Goal: Task Accomplishment & Management: Manage account settings

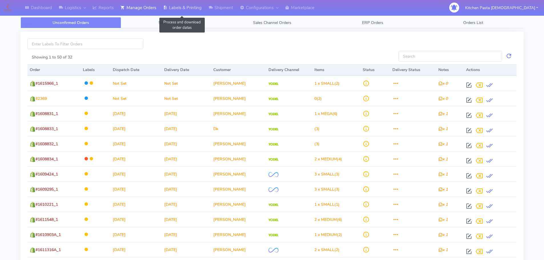
click at [195, 7] on link "Labels & Printing" at bounding box center [182, 8] width 45 height 16
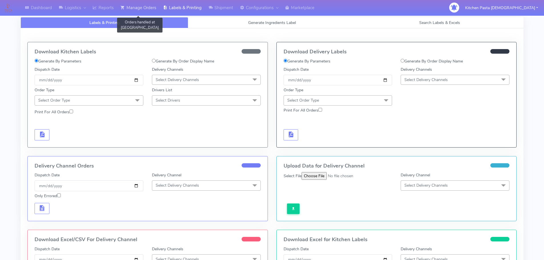
click at [131, 8] on link "Manage Orders" at bounding box center [138, 8] width 43 height 16
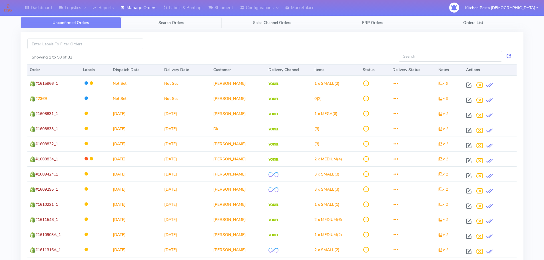
click at [141, 26] on link "Search Orders" at bounding box center [171, 22] width 101 height 11
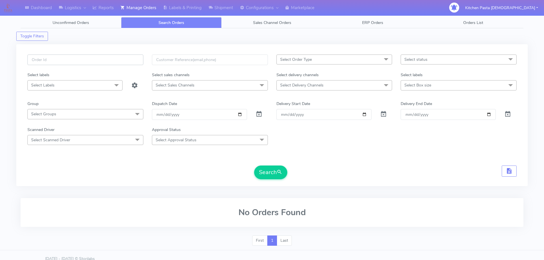
drag, startPoint x: 113, startPoint y: 62, endPoint x: 113, endPoint y: 59, distance: 2.9
click at [113, 62] on input "text" at bounding box center [85, 60] width 116 height 11
type input "1615723"
click at [254, 166] on button "Search" at bounding box center [270, 173] width 33 height 14
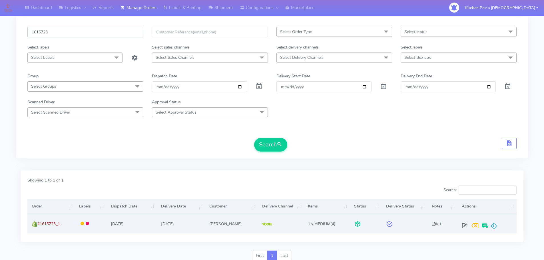
scroll to position [50, 0]
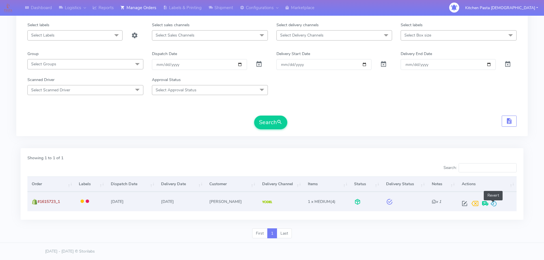
click at [495, 206] on span at bounding box center [493, 204] width 7 height 5
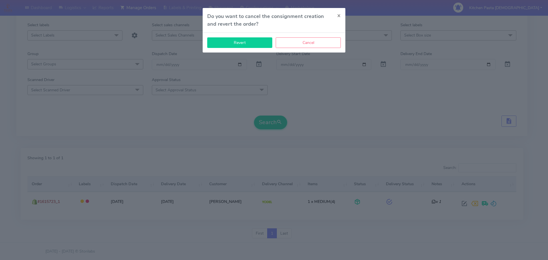
click at [251, 45] on button "Revert" at bounding box center [239, 42] width 65 height 11
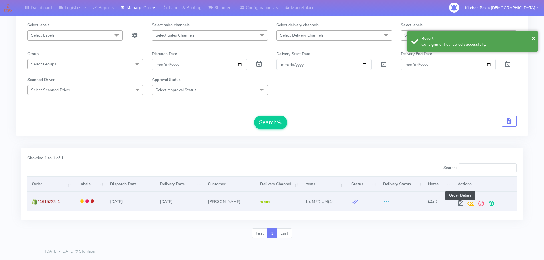
click at [462, 206] on span at bounding box center [461, 204] width 10 height 5
select select "5"
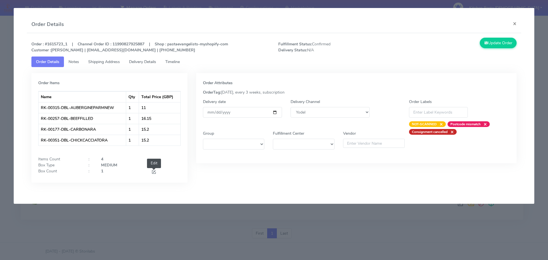
click at [155, 175] on span at bounding box center [153, 172] width 5 height 5
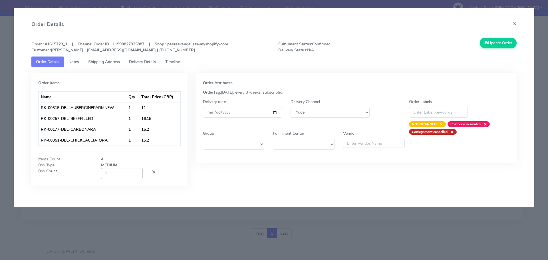
type input "2"
click at [134, 172] on input "2" at bounding box center [122, 173] width 42 height 11
click at [490, 46] on button "Update Order" at bounding box center [498, 43] width 37 height 11
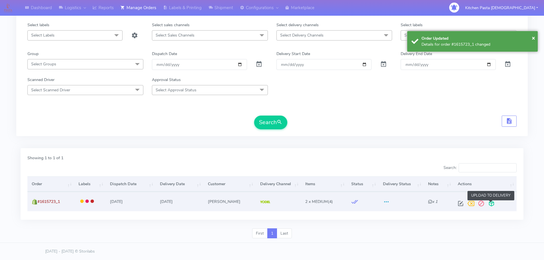
click at [490, 204] on span at bounding box center [491, 204] width 10 height 5
click at [468, 206] on span at bounding box center [469, 204] width 10 height 5
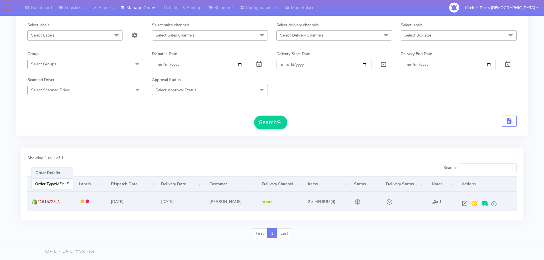
drag, startPoint x: 69, startPoint y: 201, endPoint x: 39, endPoint y: 204, distance: 30.1
click at [39, 204] on td "#1615723_1" at bounding box center [50, 201] width 47 height 19
copy span "#1615723_1"
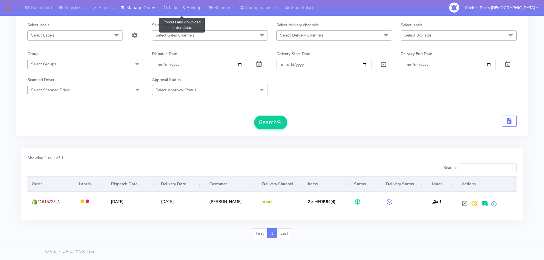
click at [189, 3] on link "Labels & Printing" at bounding box center [182, 8] width 45 height 16
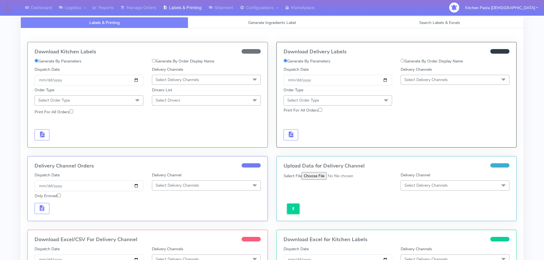
click at [423, 57] on div "Download Delivery Labels Generate By Parameters Generate By Order Display Name …" at bounding box center [397, 94] width 240 height 105
click at [412, 62] on label "Generate By Order Display Name" at bounding box center [432, 61] width 62 height 6
click at [405, 62] on input "Generate By Order Display Name" at bounding box center [403, 61] width 4 height 4
radio input "true"
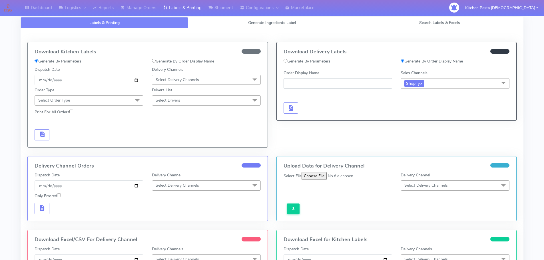
paste input "#1615723_1"
type input "#1615723_1"
click at [285, 108] on button "button" at bounding box center [291, 108] width 15 height 11
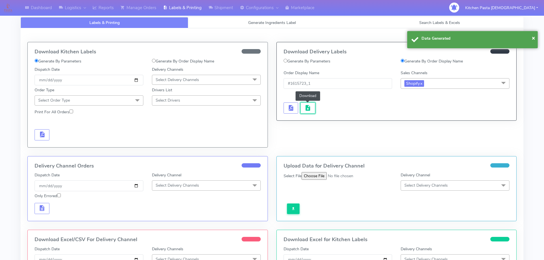
click at [305, 108] on span "button" at bounding box center [308, 109] width 7 height 5
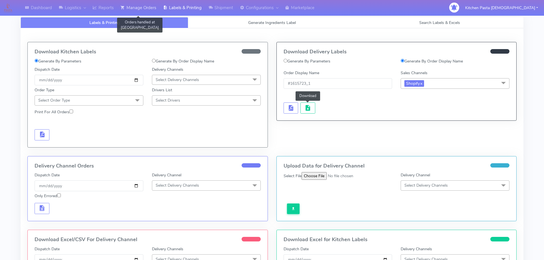
click at [149, 8] on link "Manage Orders" at bounding box center [138, 8] width 43 height 16
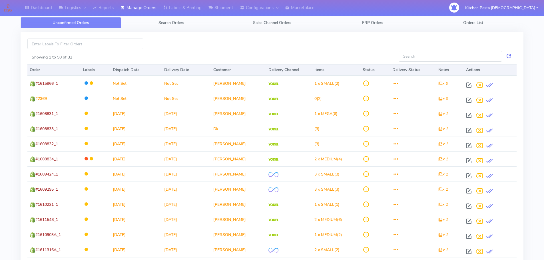
drag, startPoint x: 150, startPoint y: 29, endPoint x: 147, endPoint y: 30, distance: 3.2
click at [153, 27] on link "Search Orders" at bounding box center [171, 22] width 101 height 11
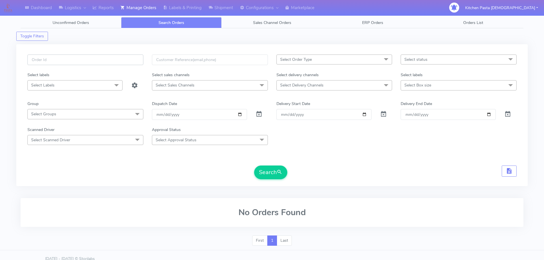
click at [107, 60] on input "text" at bounding box center [85, 60] width 116 height 11
type input "1615951"
click at [266, 171] on button "Search" at bounding box center [270, 173] width 33 height 14
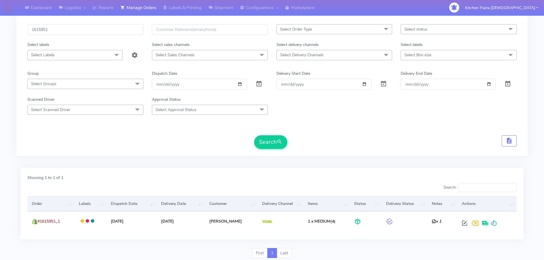
scroll to position [50, 0]
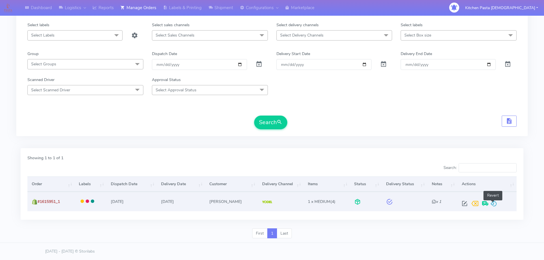
click at [492, 206] on span at bounding box center [493, 204] width 7 height 5
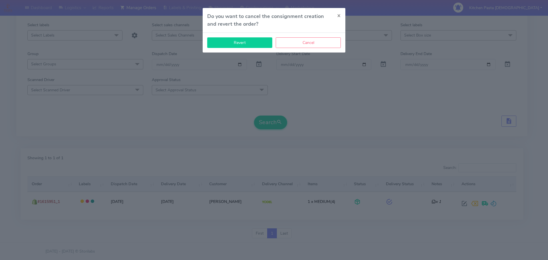
click at [240, 45] on button "Revert" at bounding box center [239, 42] width 65 height 11
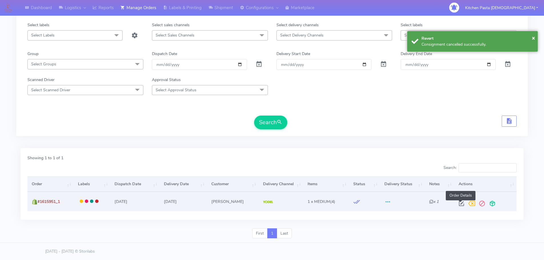
click at [462, 205] on span at bounding box center [461, 204] width 10 height 5
select select "5"
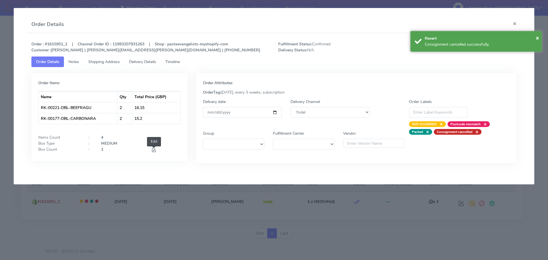
click at [157, 149] on span at bounding box center [153, 150] width 5 height 5
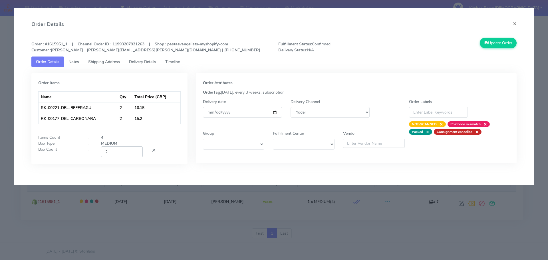
type input "2"
click at [136, 151] on input "2" at bounding box center [122, 152] width 42 height 11
click at [500, 42] on button "Update Order" at bounding box center [498, 43] width 37 height 11
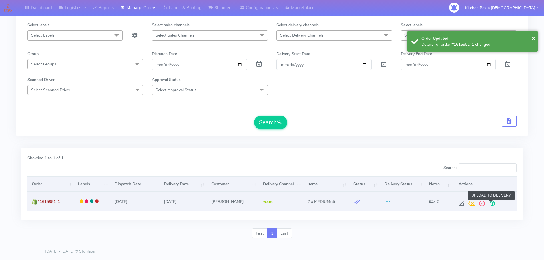
click at [491, 208] on span at bounding box center [492, 204] width 10 height 5
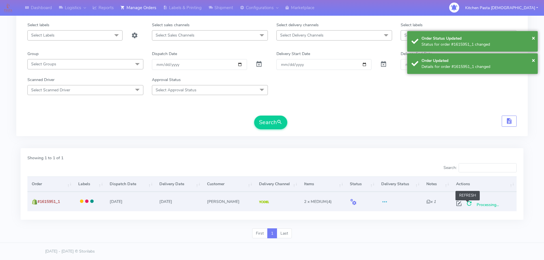
click at [466, 207] on span at bounding box center [469, 204] width 10 height 5
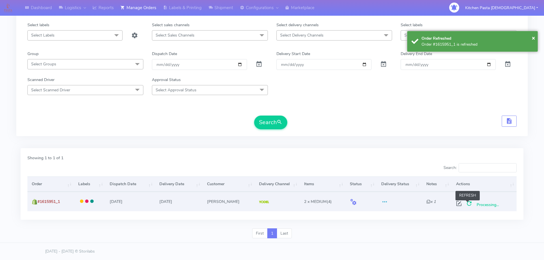
click at [464, 205] on span at bounding box center [469, 204] width 10 height 5
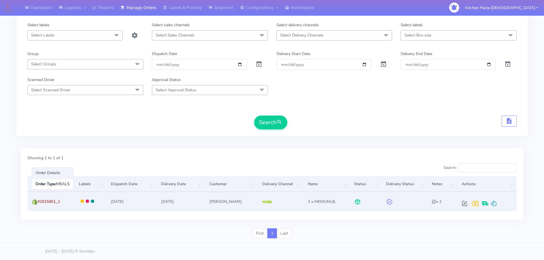
drag, startPoint x: 71, startPoint y: 202, endPoint x: 40, endPoint y: 202, distance: 31.4
click at [40, 202] on td "#1615951_1" at bounding box center [50, 201] width 47 height 19
copy span "#1615951_1"
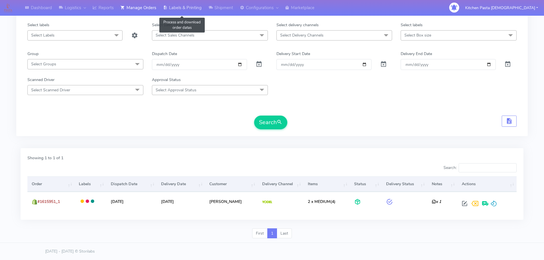
click at [175, 7] on link "Labels & Printing" at bounding box center [182, 8] width 45 height 16
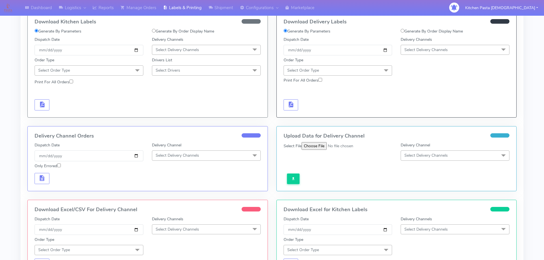
scroll to position [21, 0]
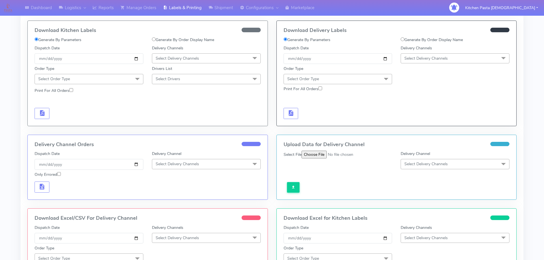
click at [443, 38] on label "Generate By Order Display Name" at bounding box center [432, 40] width 62 height 6
click at [405, 38] on input "Generate By Order Display Name" at bounding box center [403, 39] width 4 height 4
radio input "true"
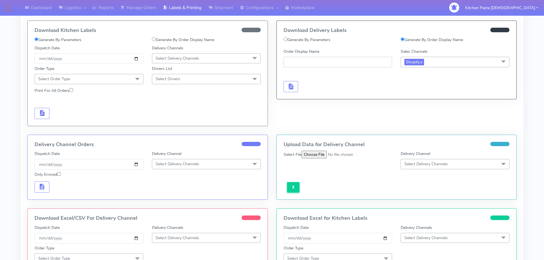
paste input "#1615951_1"
type input "#1615951_1"
click at [300, 88] on div "Generate Delivery Labels" at bounding box center [337, 80] width 117 height 23
click at [298, 88] on div at bounding box center [337, 80] width 117 height 23
click at [294, 89] on span "button" at bounding box center [290, 87] width 7 height 5
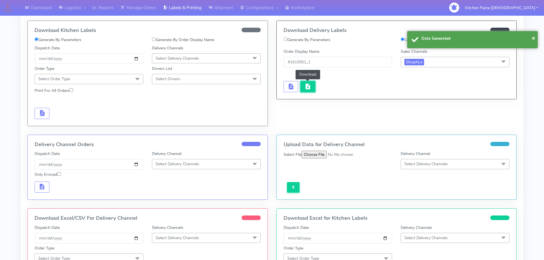
click at [306, 91] on button "button" at bounding box center [308, 86] width 15 height 11
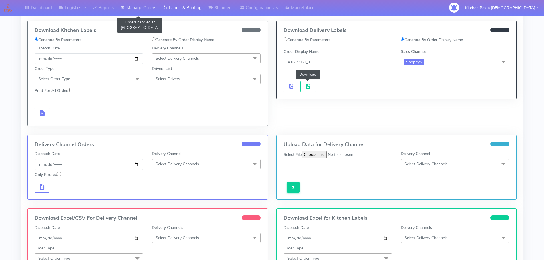
click at [136, 9] on link "Manage Orders" at bounding box center [138, 8] width 43 height 16
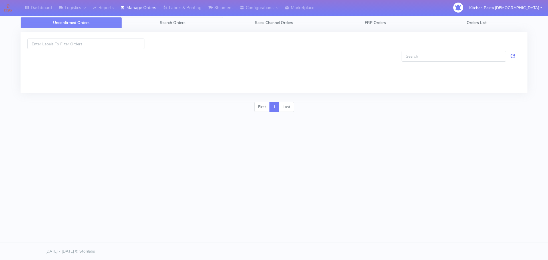
click at [158, 24] on link "Search Orders" at bounding box center [172, 22] width 101 height 11
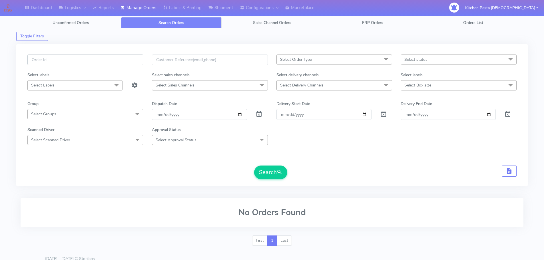
click at [108, 60] on input "text" at bounding box center [85, 60] width 116 height 11
type input "1615805"
click at [254, 166] on button "Search" at bounding box center [270, 173] width 33 height 14
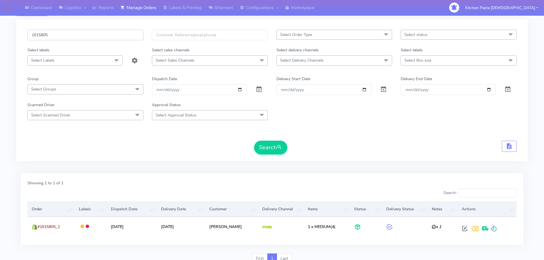
scroll to position [50, 0]
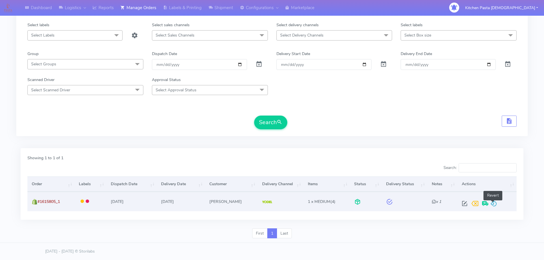
click at [494, 205] on span at bounding box center [493, 204] width 7 height 5
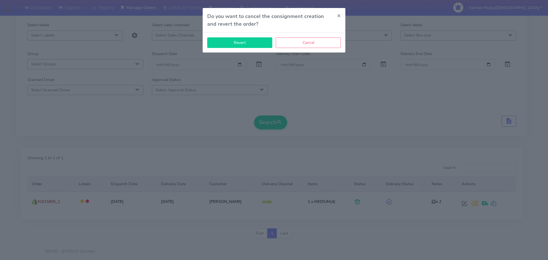
click at [222, 42] on button "Revert" at bounding box center [239, 42] width 65 height 11
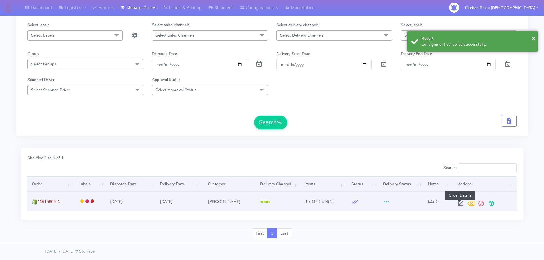
click at [459, 202] on span at bounding box center [461, 204] width 10 height 5
select select "5"
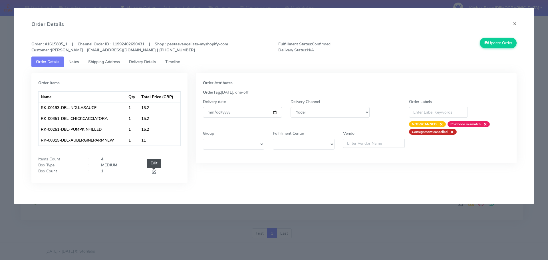
click at [154, 171] on span at bounding box center [153, 172] width 5 height 5
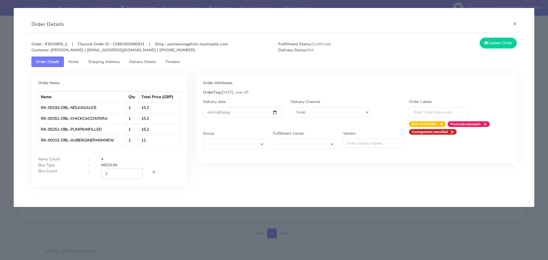
type input "2"
click at [136, 174] on input "2" at bounding box center [122, 173] width 42 height 11
click at [498, 48] on button "Update Order" at bounding box center [498, 43] width 37 height 11
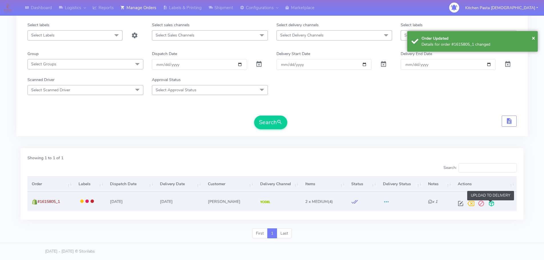
click at [492, 203] on span at bounding box center [491, 204] width 10 height 5
click at [470, 207] on span at bounding box center [469, 204] width 10 height 5
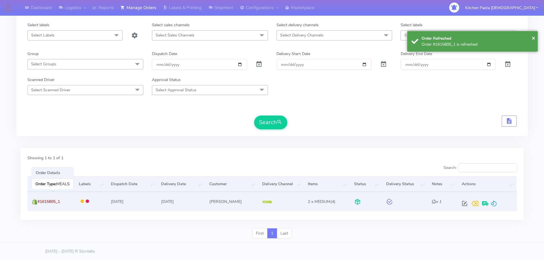
drag, startPoint x: 66, startPoint y: 201, endPoint x: 38, endPoint y: 203, distance: 27.8
click at [38, 203] on td "#1615805_1" at bounding box center [50, 201] width 47 height 19
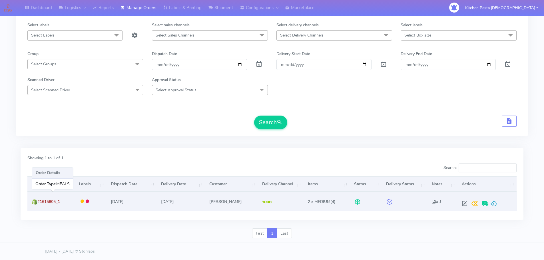
copy span "#1615805_1"
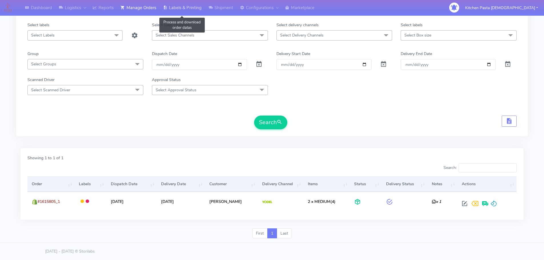
click at [188, 9] on link "Labels & Printing" at bounding box center [182, 8] width 45 height 16
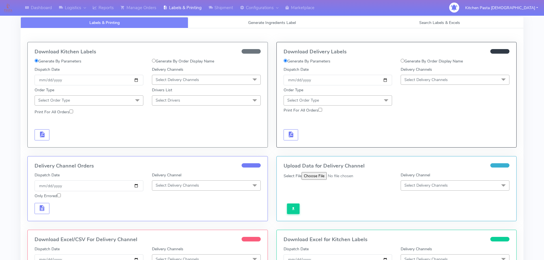
click at [410, 62] on label "Generate By Order Display Name" at bounding box center [432, 61] width 62 height 6
click at [405, 62] on input "Generate By Order Display Name" at bounding box center [403, 61] width 4 height 4
radio input "true"
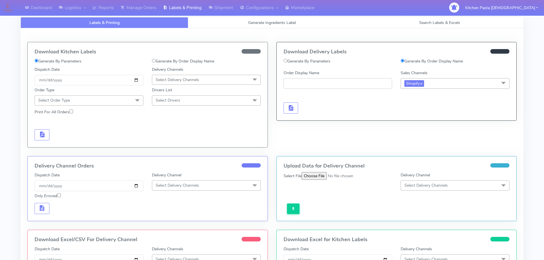
paste input "#1615805_1"
type input "#1615805_1"
click at [290, 107] on span "button" at bounding box center [290, 109] width 7 height 5
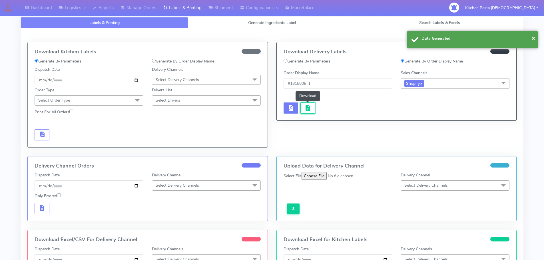
click at [308, 107] on span "button" at bounding box center [308, 109] width 7 height 5
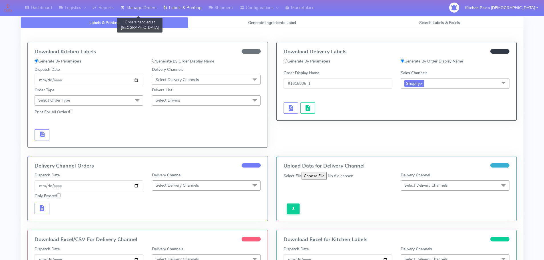
click at [137, 7] on link "Manage Orders" at bounding box center [138, 8] width 43 height 16
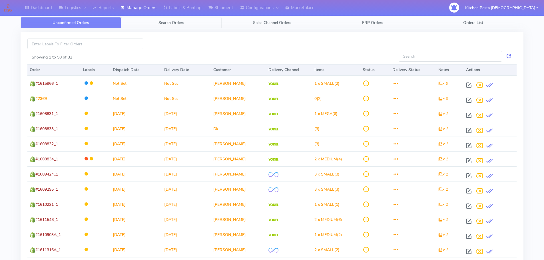
click at [161, 23] on span "Search Orders" at bounding box center [172, 22] width 26 height 5
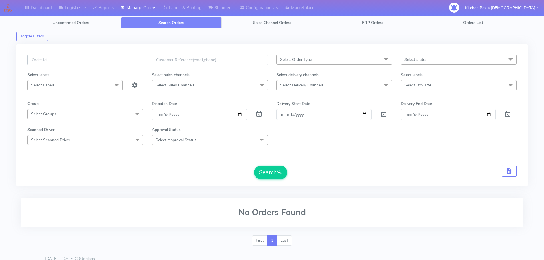
click at [118, 62] on input "text" at bounding box center [85, 60] width 116 height 11
type input "1615679"
click at [254, 166] on button "Search" at bounding box center [270, 173] width 33 height 14
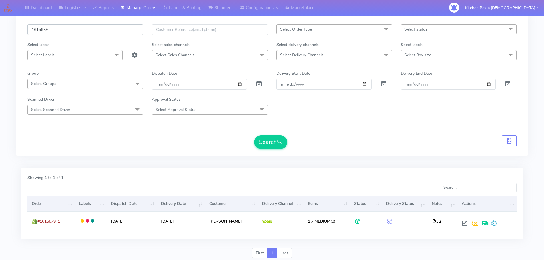
scroll to position [50, 0]
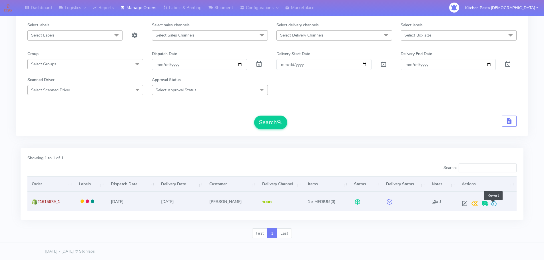
click at [491, 208] on span at bounding box center [493, 204] width 7 height 5
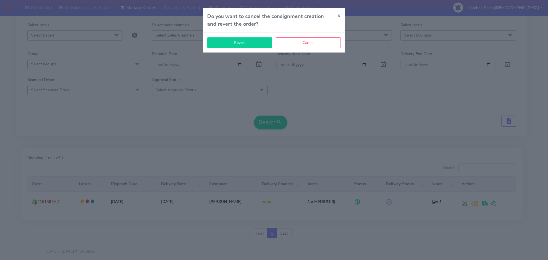
click at [253, 45] on button "Revert" at bounding box center [239, 42] width 65 height 11
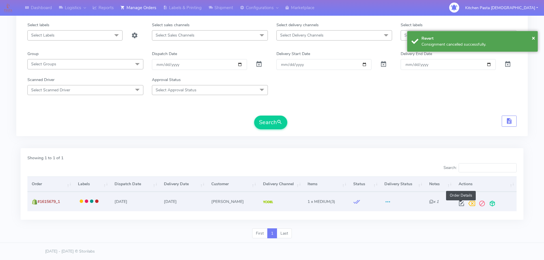
click at [464, 203] on span at bounding box center [461, 204] width 10 height 5
select select "5"
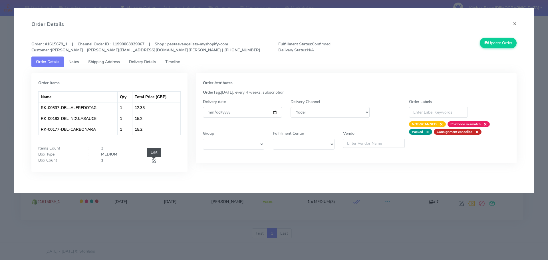
click at [155, 161] on span at bounding box center [153, 161] width 5 height 5
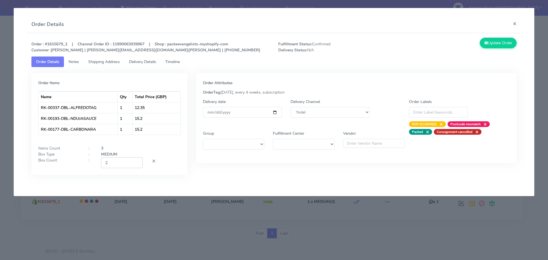
type input "2"
click at [135, 162] on input "2" at bounding box center [122, 162] width 42 height 11
click at [500, 42] on button "Update Order" at bounding box center [498, 43] width 37 height 11
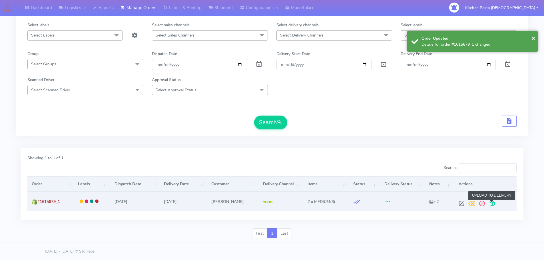
click at [492, 203] on span at bounding box center [492, 204] width 10 height 5
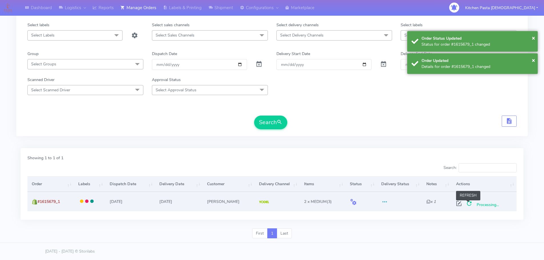
click at [468, 204] on span at bounding box center [469, 204] width 10 height 5
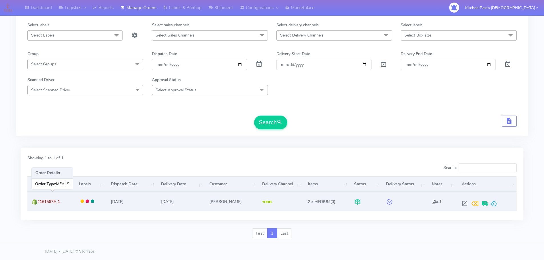
drag, startPoint x: 71, startPoint y: 201, endPoint x: 39, endPoint y: 207, distance: 32.2
click at [39, 207] on td "#1615679_1" at bounding box center [50, 201] width 47 height 19
copy span "#1615679_1"
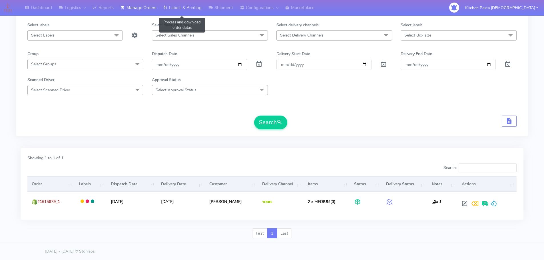
click at [195, 11] on link "Labels & Printing" at bounding box center [182, 8] width 45 height 16
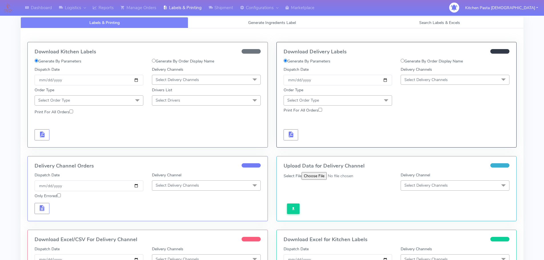
click at [439, 61] on label "Generate By Order Display Name" at bounding box center [432, 61] width 62 height 6
click at [405, 61] on input "Generate By Order Display Name" at bounding box center [403, 61] width 4 height 4
radio input "true"
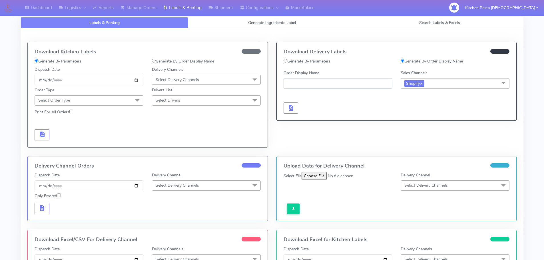
paste input "#1615679_1"
type input "#1615679_1"
click at [282, 100] on div at bounding box center [337, 102] width 117 height 23
click at [291, 107] on span "button" at bounding box center [290, 109] width 7 height 5
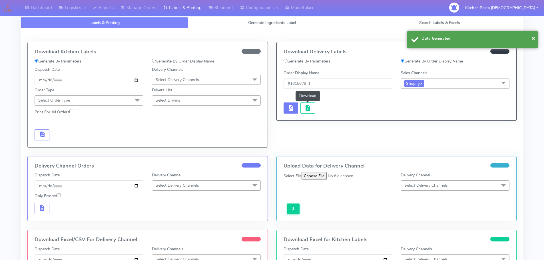
click at [302, 107] on button "button" at bounding box center [308, 108] width 15 height 11
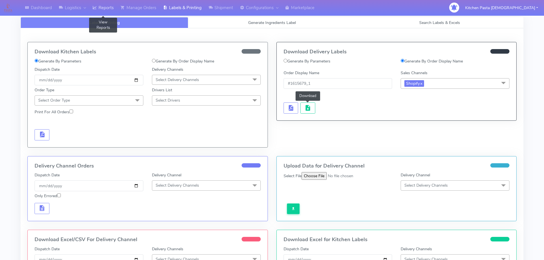
click at [95, 8] on icon at bounding box center [95, 8] width 4 height 6
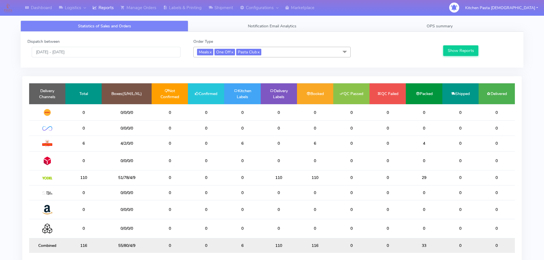
click at [324, 50] on span "Meals x One Off x Pasta Club x" at bounding box center [271, 52] width 157 height 11
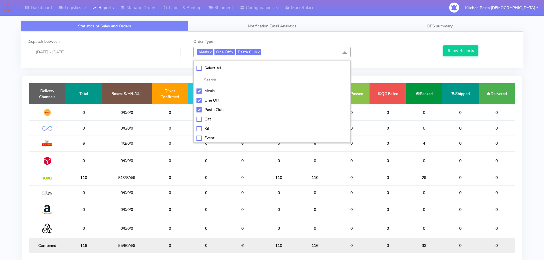
click at [201, 109] on div "Pasta Club" at bounding box center [272, 110] width 151 height 6
checkbox input "false"
click at [207, 98] on div "One Off" at bounding box center [272, 100] width 151 height 6
checkbox input "false"
click at [208, 92] on div "Meals" at bounding box center [272, 91] width 151 height 6
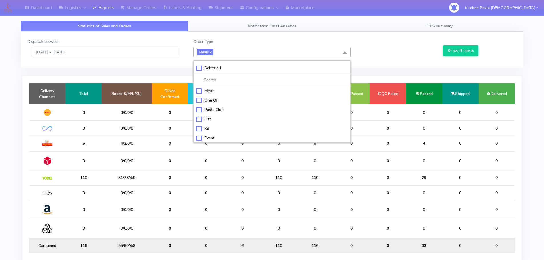
checkbox input "false"
click at [201, 130] on div "Kit" at bounding box center [272, 128] width 151 height 6
click at [446, 54] on button "Show Reports" at bounding box center [460, 50] width 35 height 11
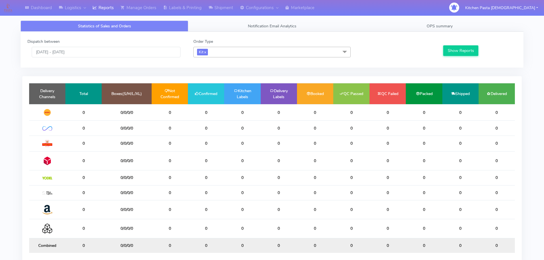
click at [228, 47] on span "Kit x" at bounding box center [271, 52] width 157 height 11
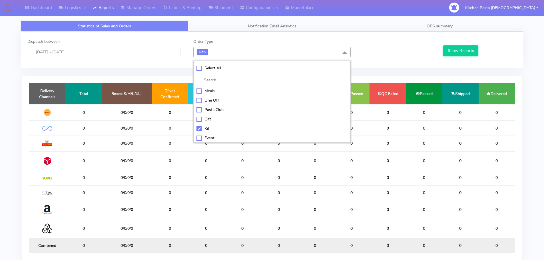
click at [214, 130] on div "Kit" at bounding box center [272, 129] width 151 height 6
checkbox input "false"
click at [220, 136] on div "ATAVI" at bounding box center [272, 137] width 151 height 6
checkbox input "true"
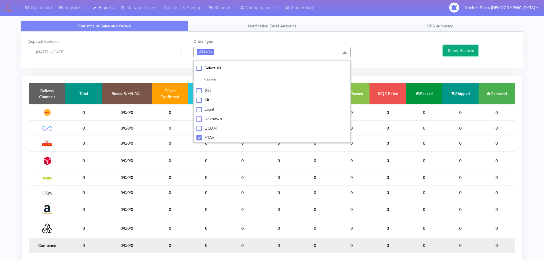
click at [449, 50] on button "Show Reports" at bounding box center [460, 50] width 35 height 11
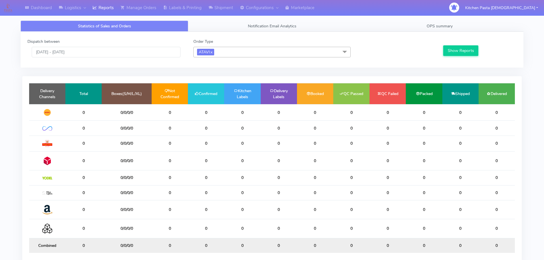
click at [212, 47] on span "ATAVI x" at bounding box center [271, 52] width 157 height 11
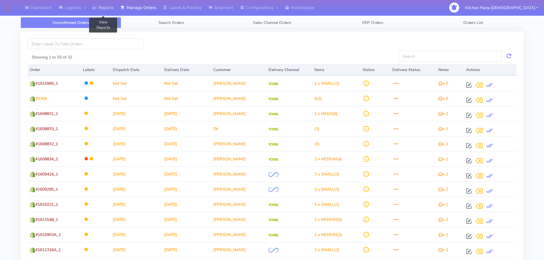
click at [96, 10] on icon at bounding box center [95, 8] width 4 height 6
